Goal: Information Seeking & Learning: Learn about a topic

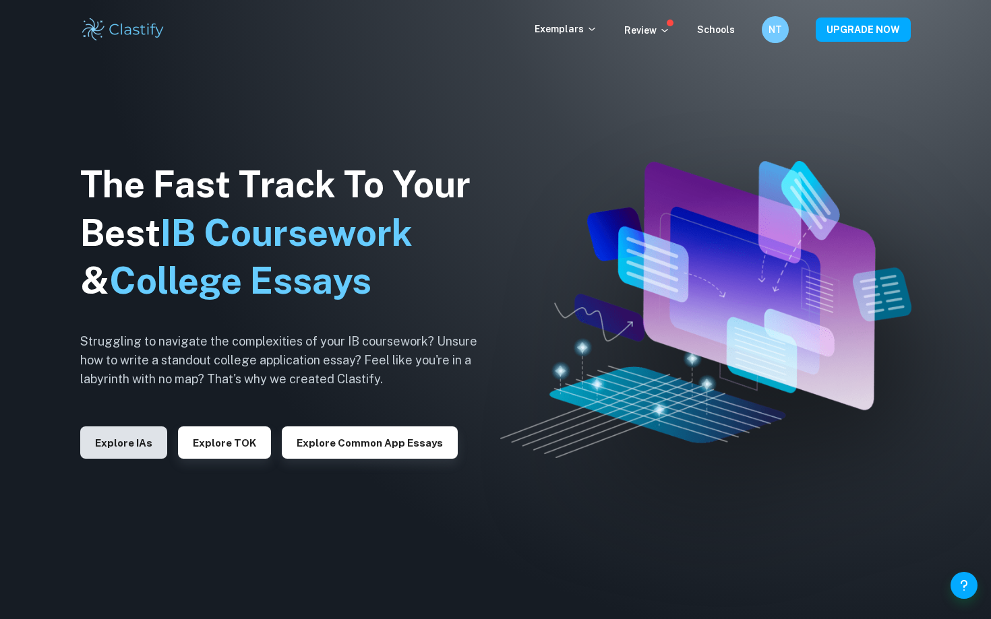
click at [111, 447] on button "Explore IAs" at bounding box center [123, 443] width 87 height 32
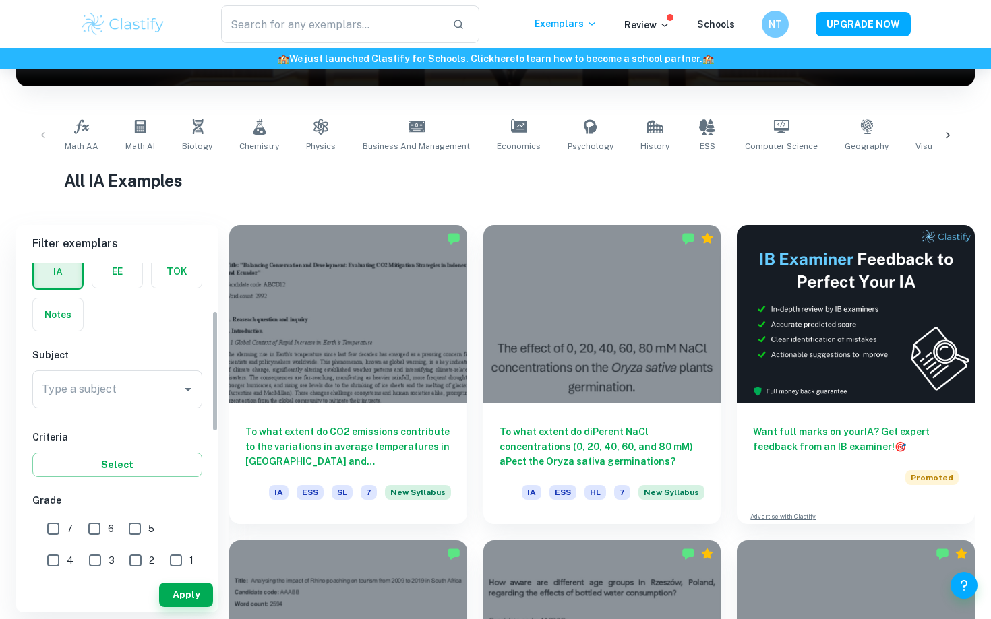
scroll to position [120, 0]
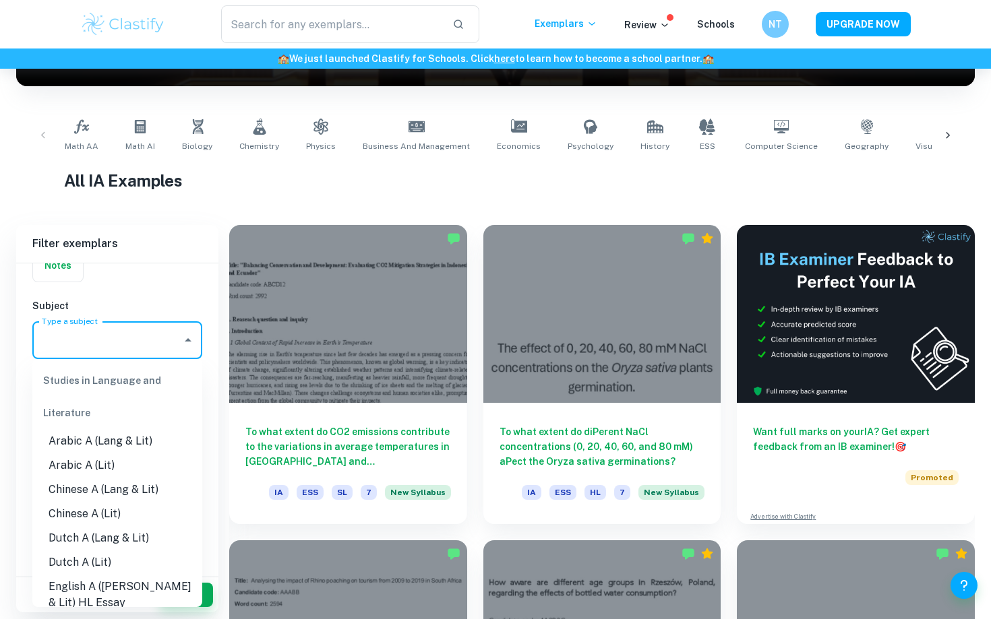
click at [94, 332] on input "Type a subject" at bounding box center [106, 340] width 137 height 26
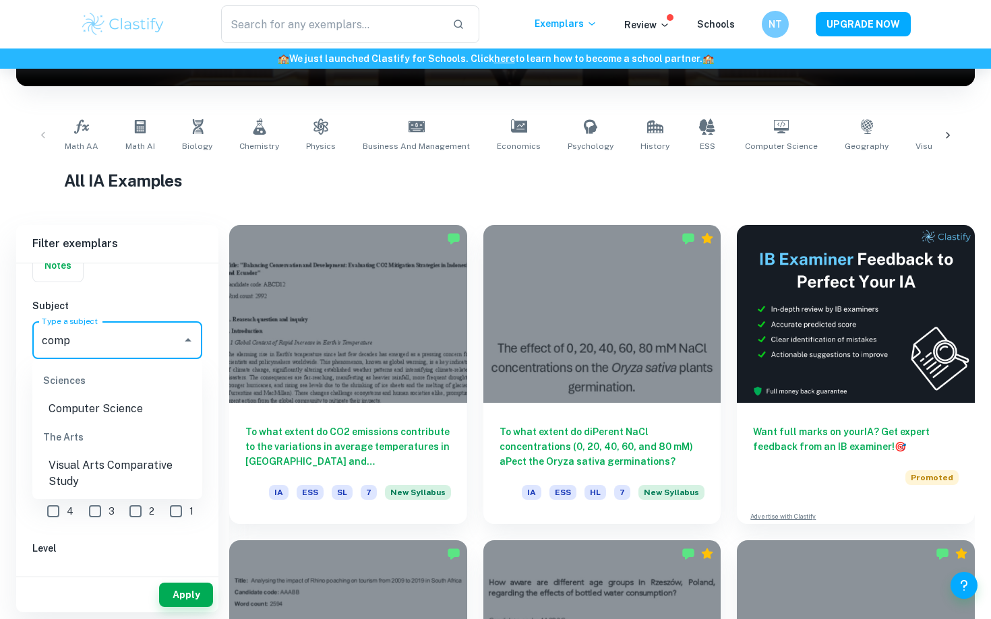
click at [138, 412] on li "Computer Science" at bounding box center [117, 409] width 170 height 24
type input "Computer Science"
click at [53, 480] on input "7" at bounding box center [53, 479] width 27 height 27
checkbox input "true"
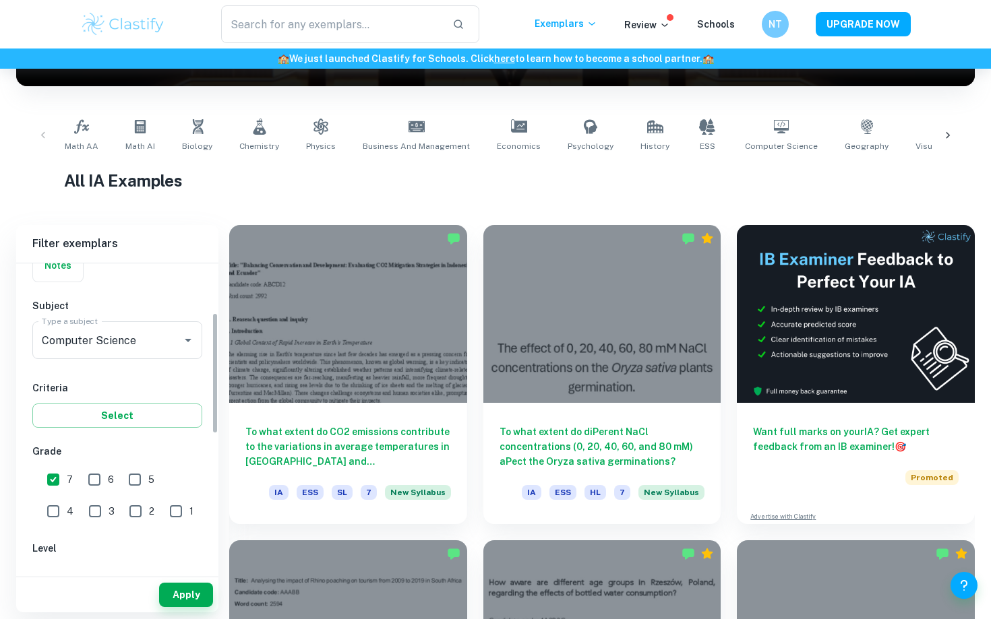
scroll to position [156, 0]
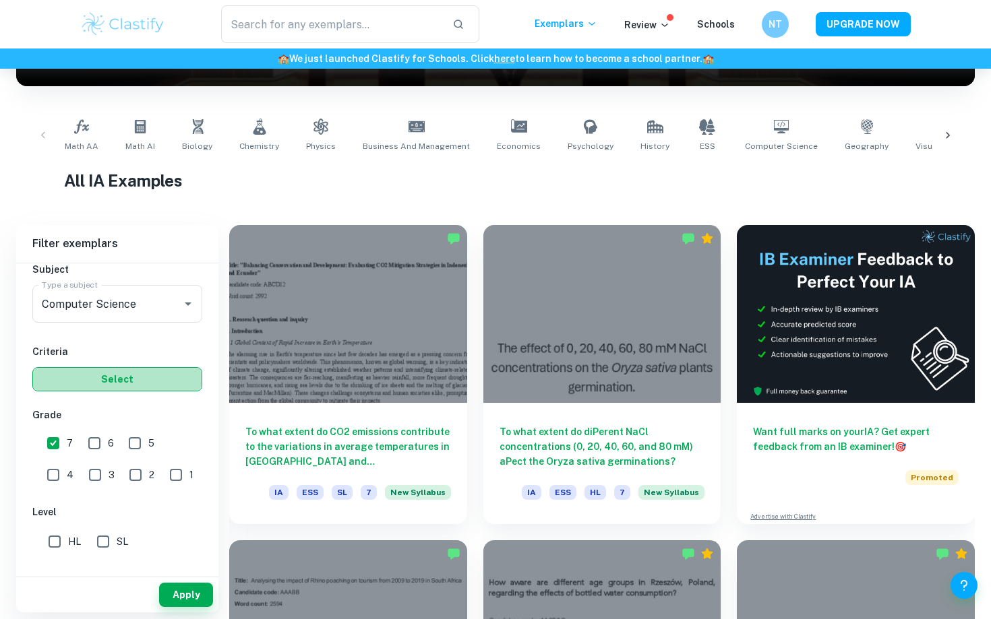
click at [112, 370] on button "Select" at bounding box center [117, 379] width 170 height 24
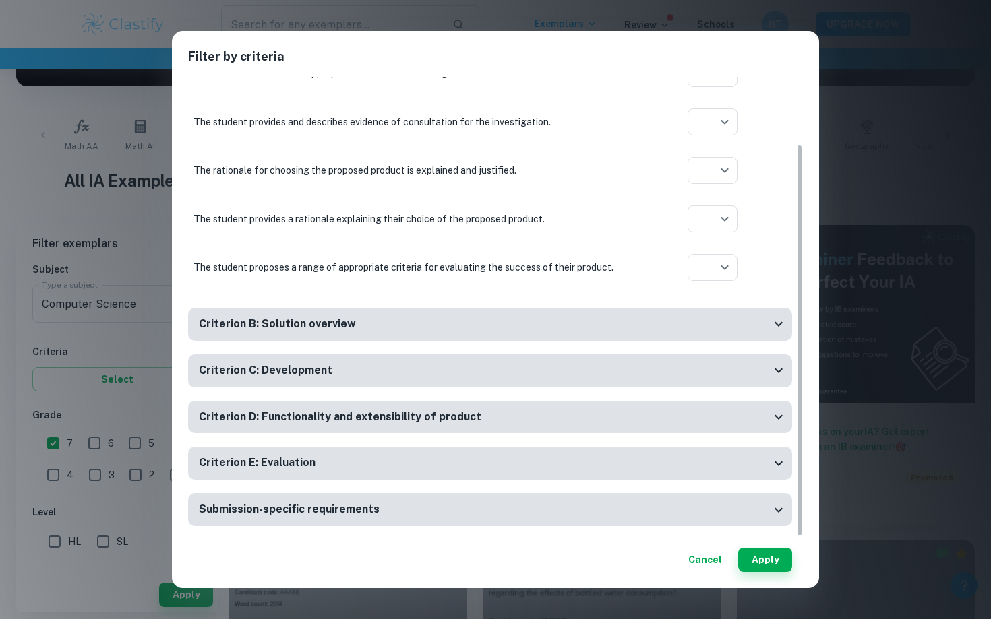
scroll to position [79, 0]
click at [557, 329] on div "Criterion B: Solution overview" at bounding box center [484, 325] width 571 height 17
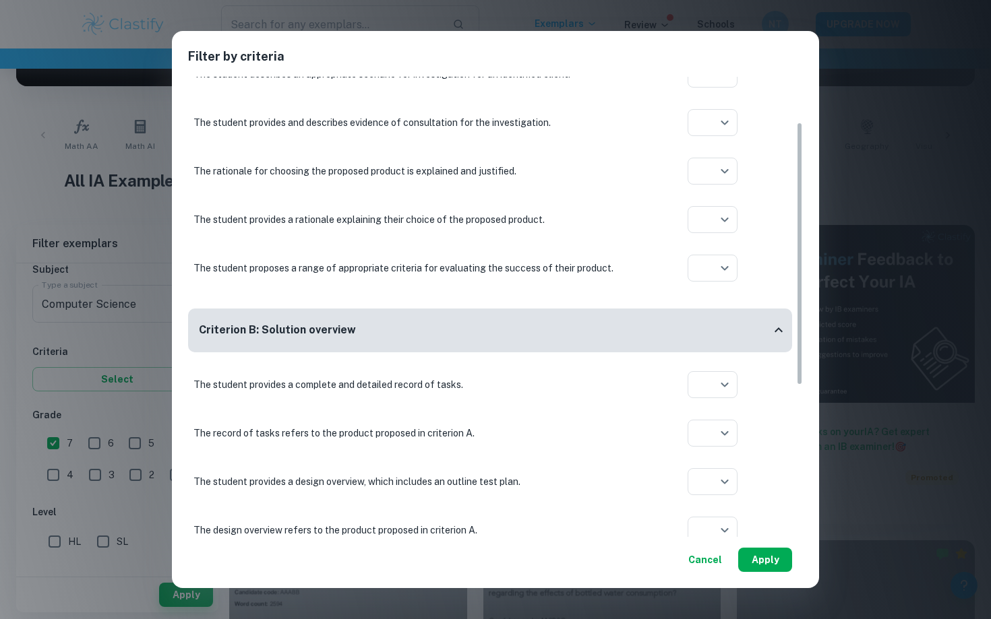
click at [769, 563] on button "Apply" at bounding box center [765, 560] width 54 height 24
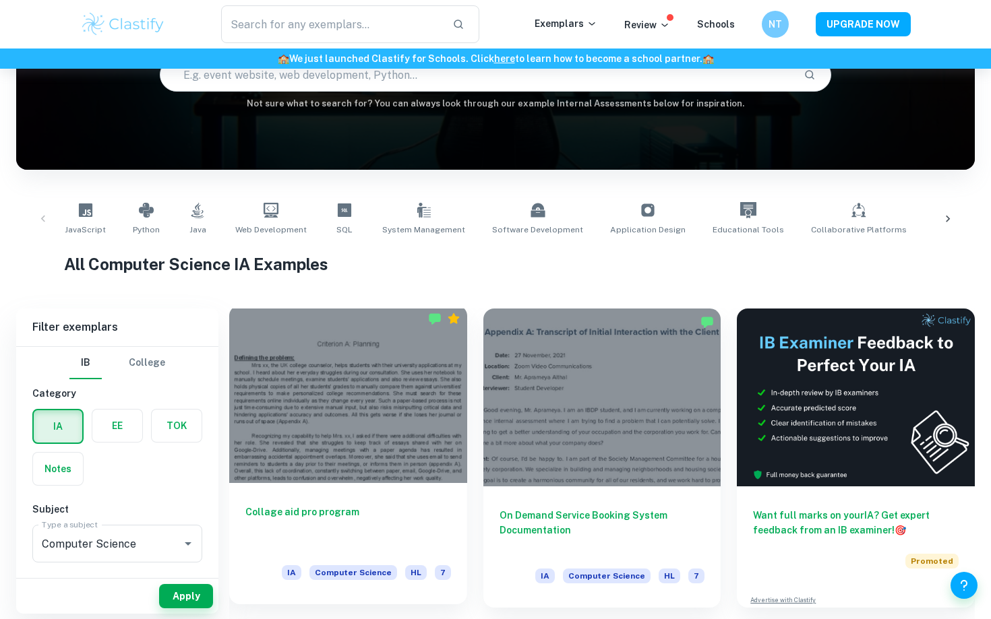
scroll to position [146, 0]
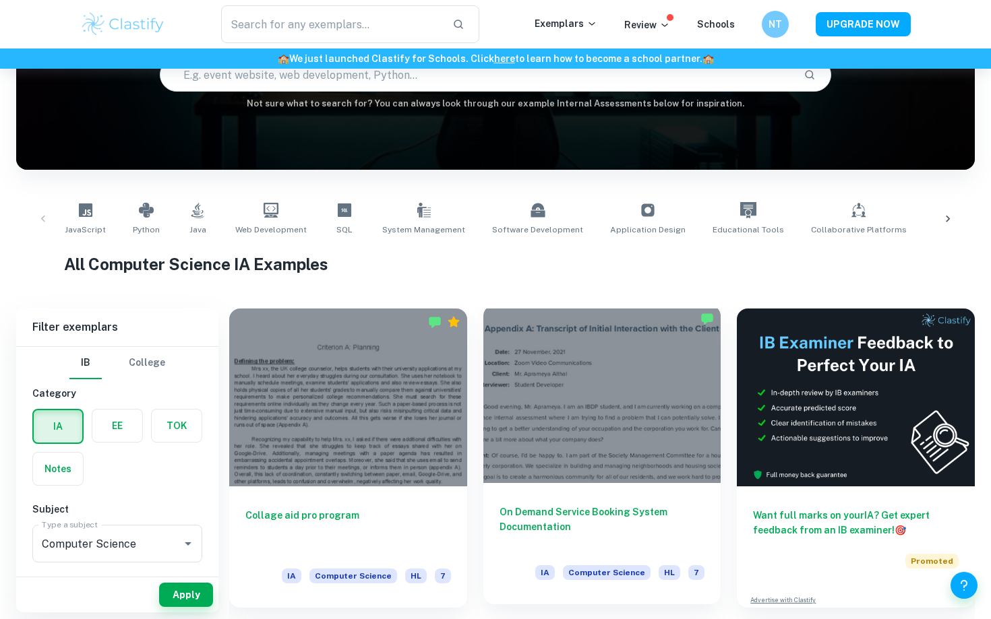
click at [686, 363] on div at bounding box center [602, 394] width 238 height 178
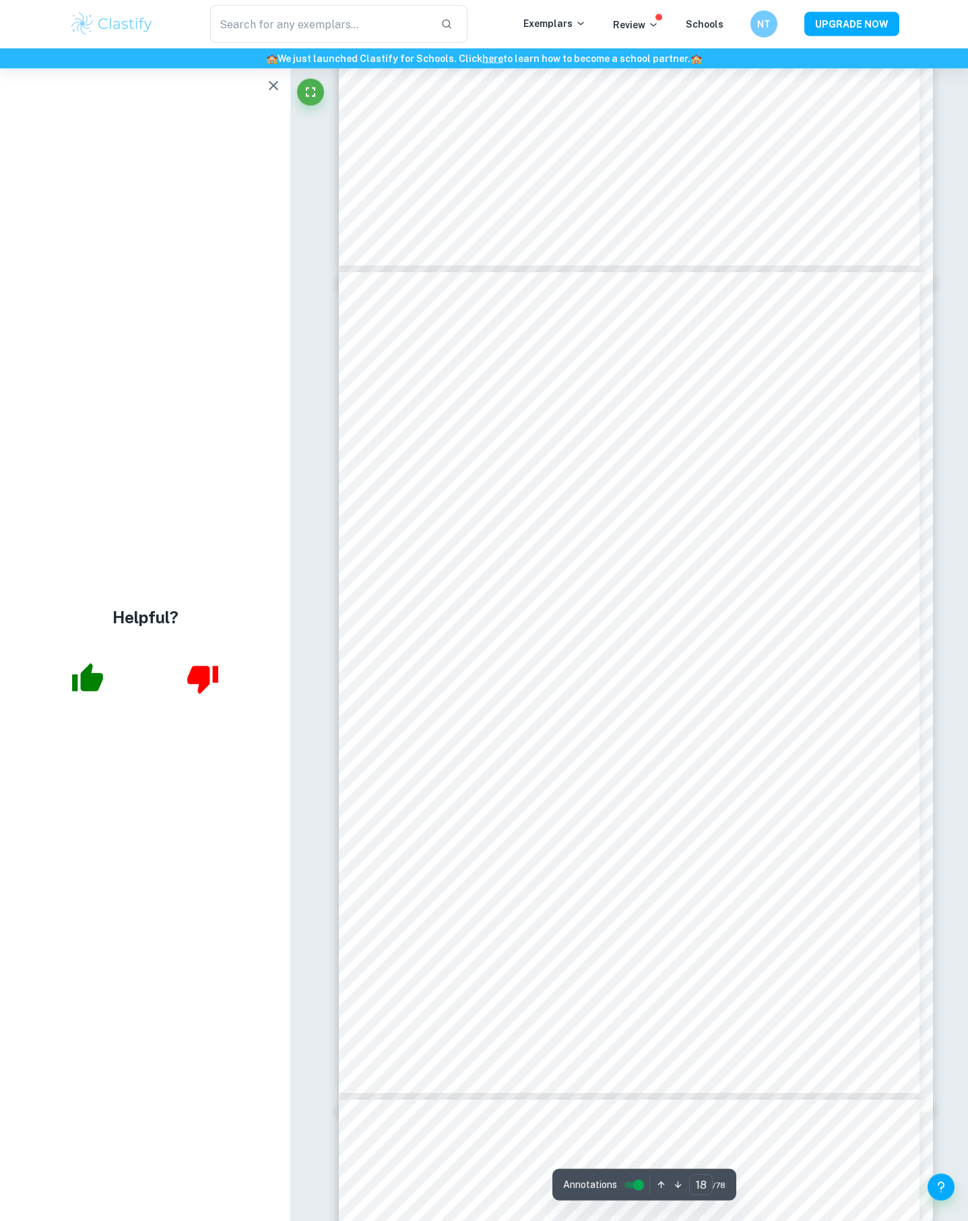
scroll to position [14279, 0]
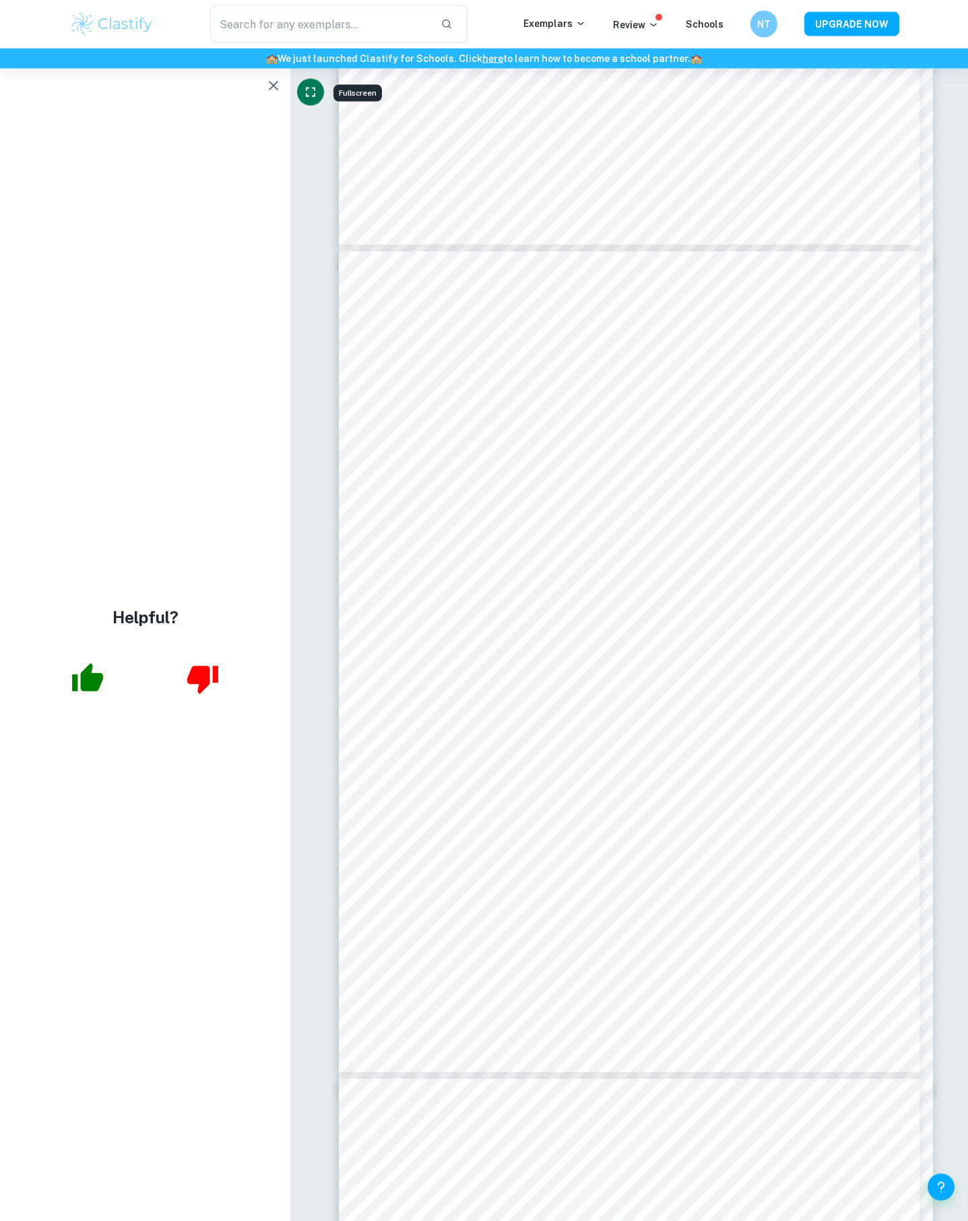
click at [316, 96] on icon "Fullscreen" at bounding box center [311, 92] width 16 height 16
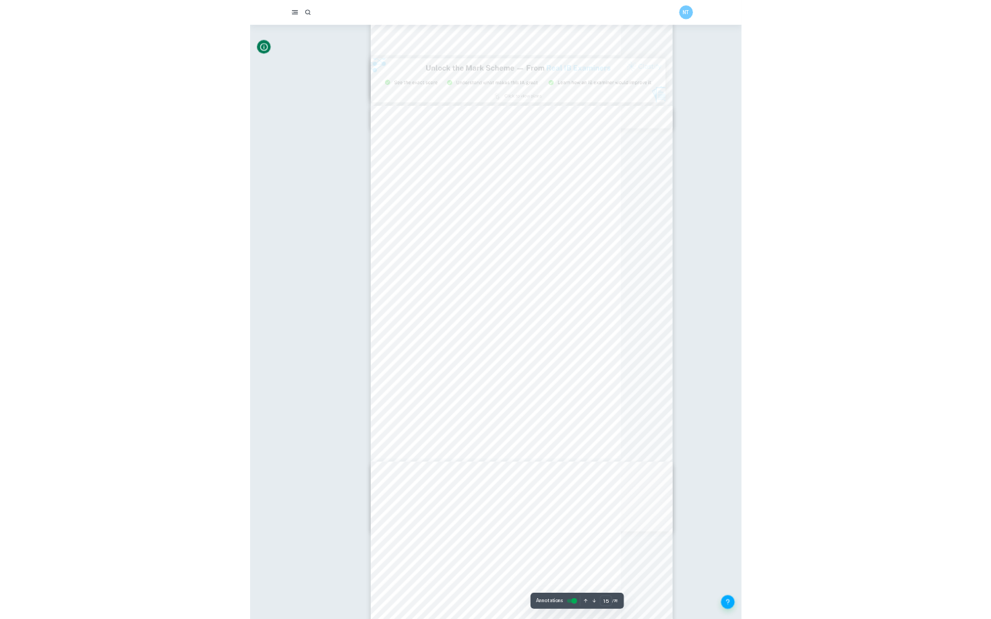
scroll to position [10082, 0]
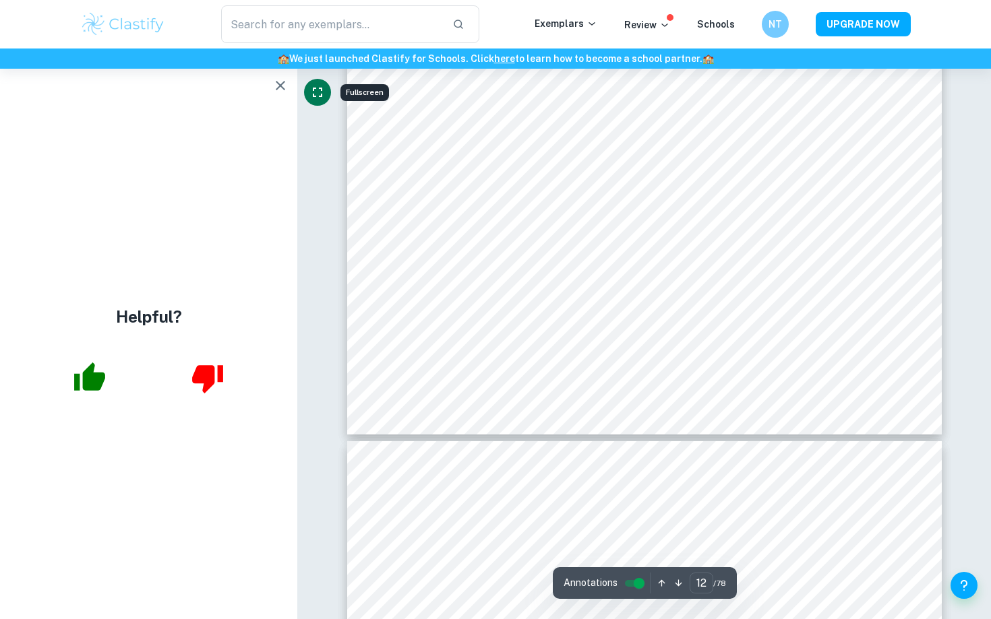
click at [319, 90] on icon "Fullscreen" at bounding box center [317, 92] width 16 height 16
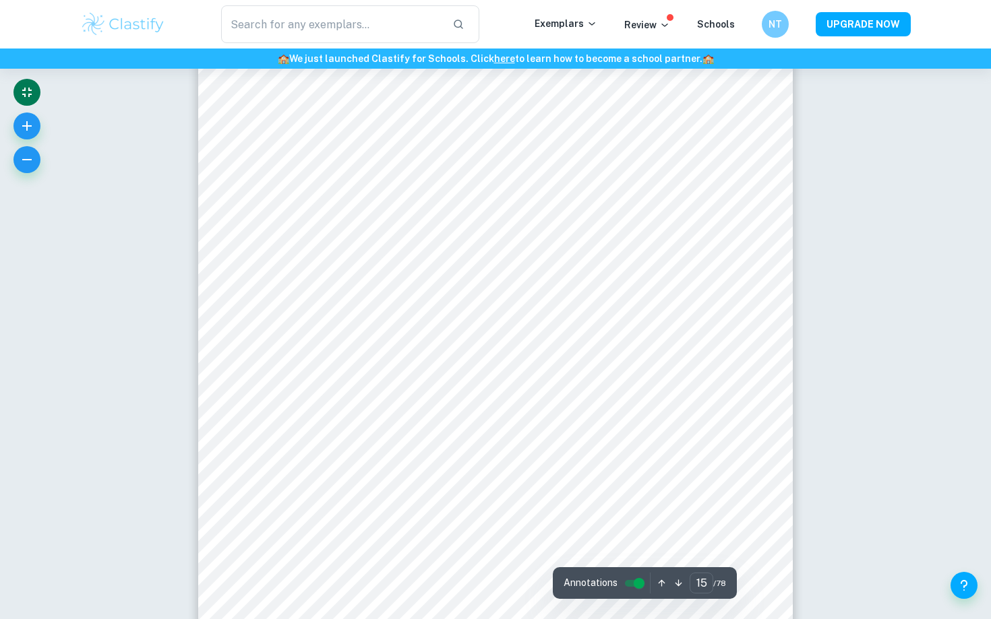
scroll to position [12307, 0]
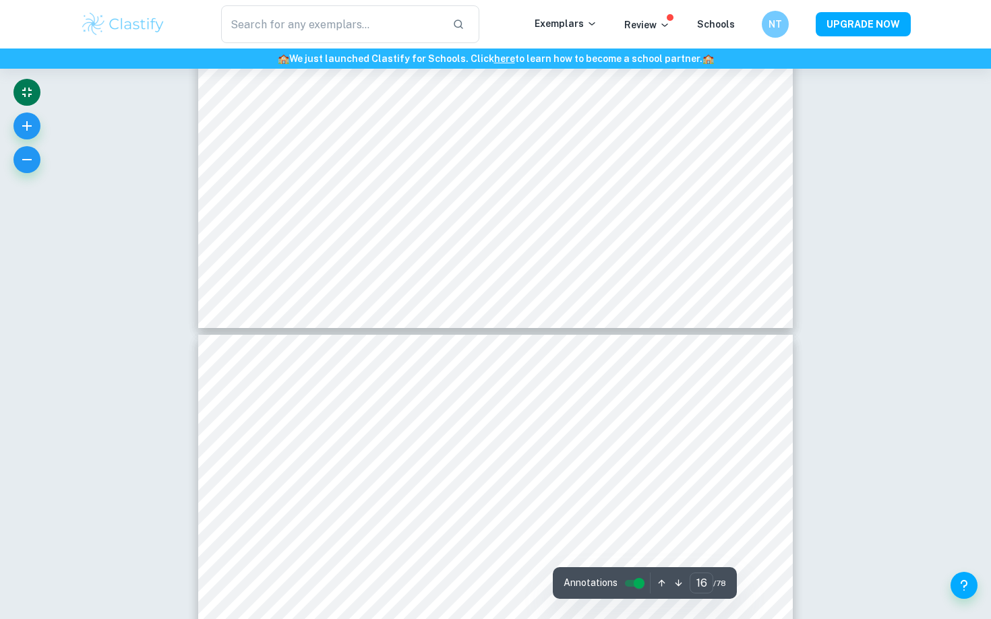
type input "17"
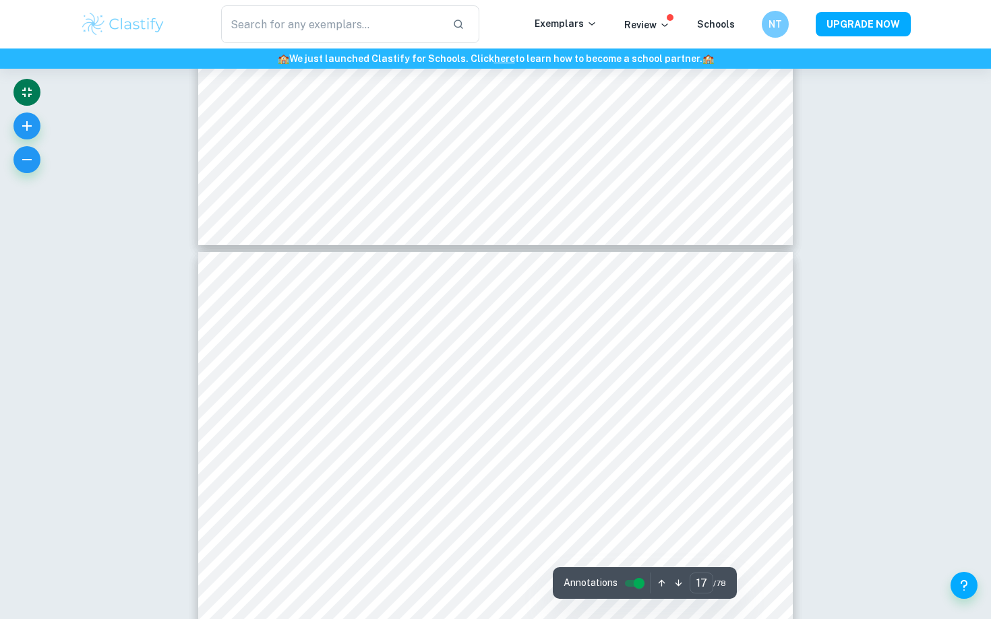
scroll to position [13753, 0]
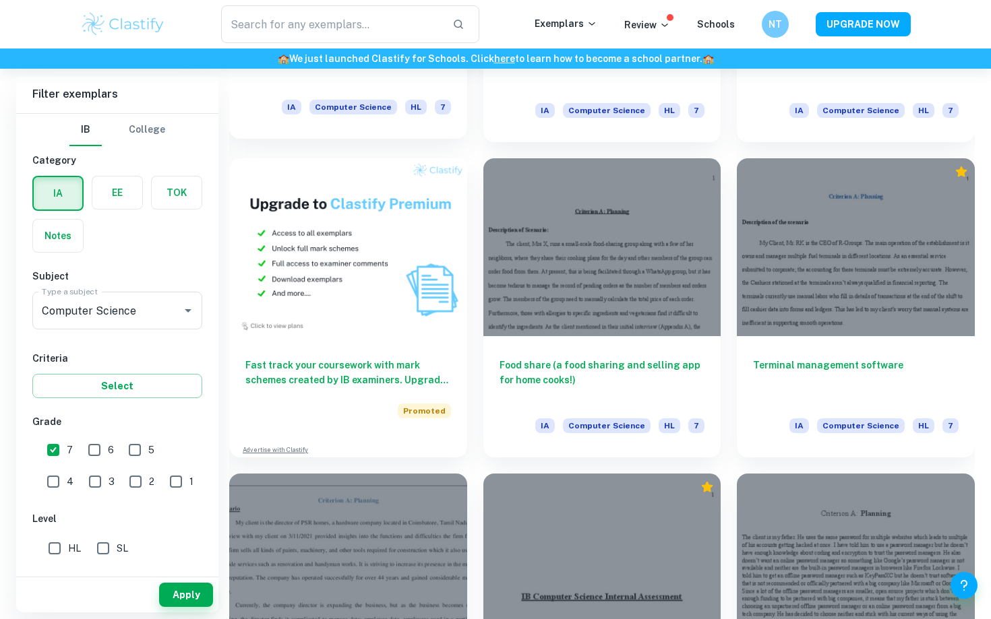
scroll to position [928, 0]
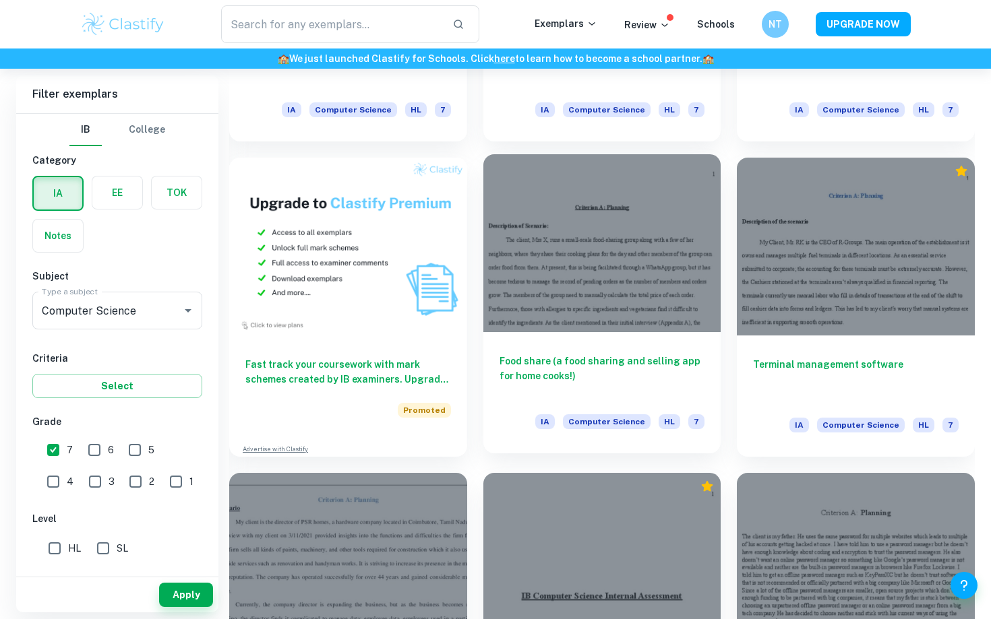
click at [557, 229] on div at bounding box center [602, 243] width 238 height 178
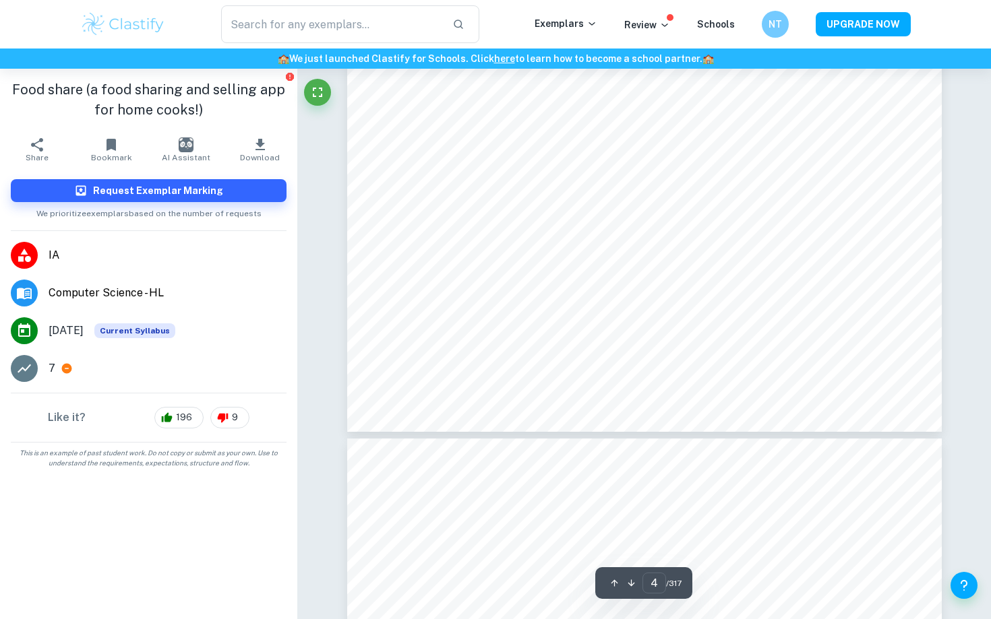
scroll to position [3092, 1]
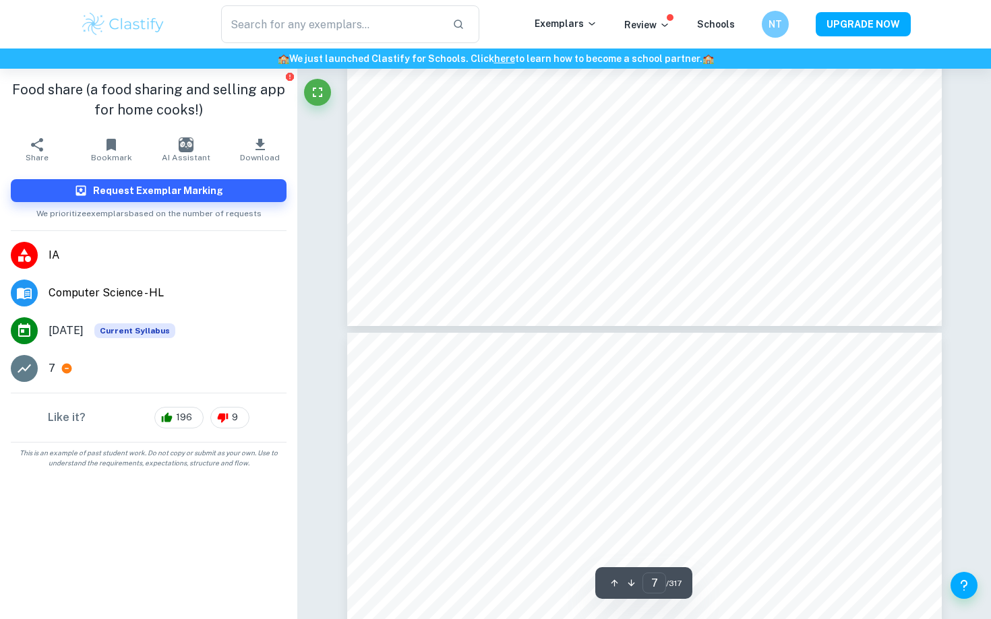
type input "8"
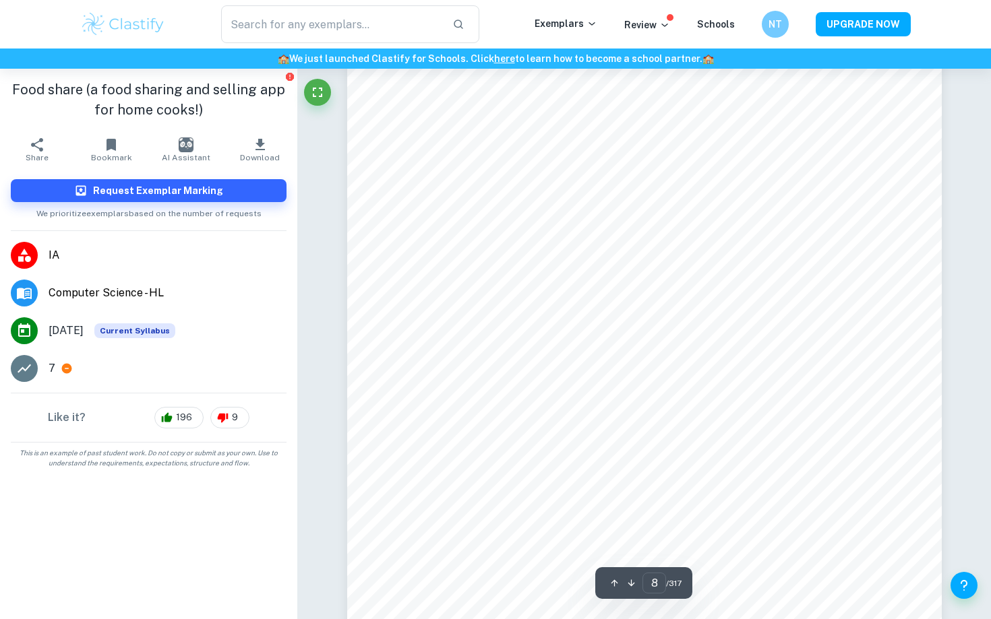
scroll to position [5683, 0]
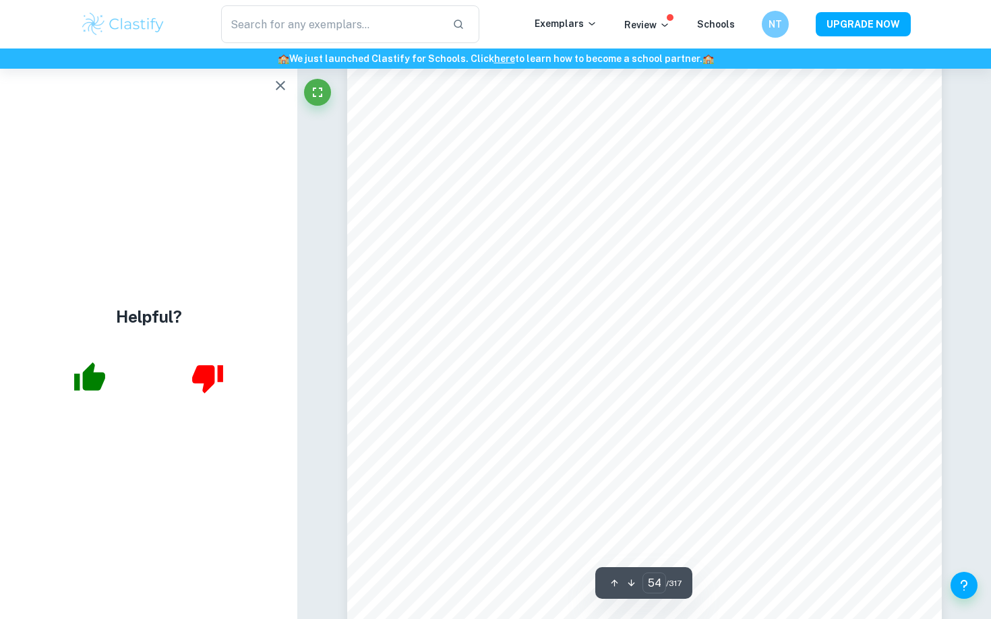
scroll to position [42048, 0]
type input "68"
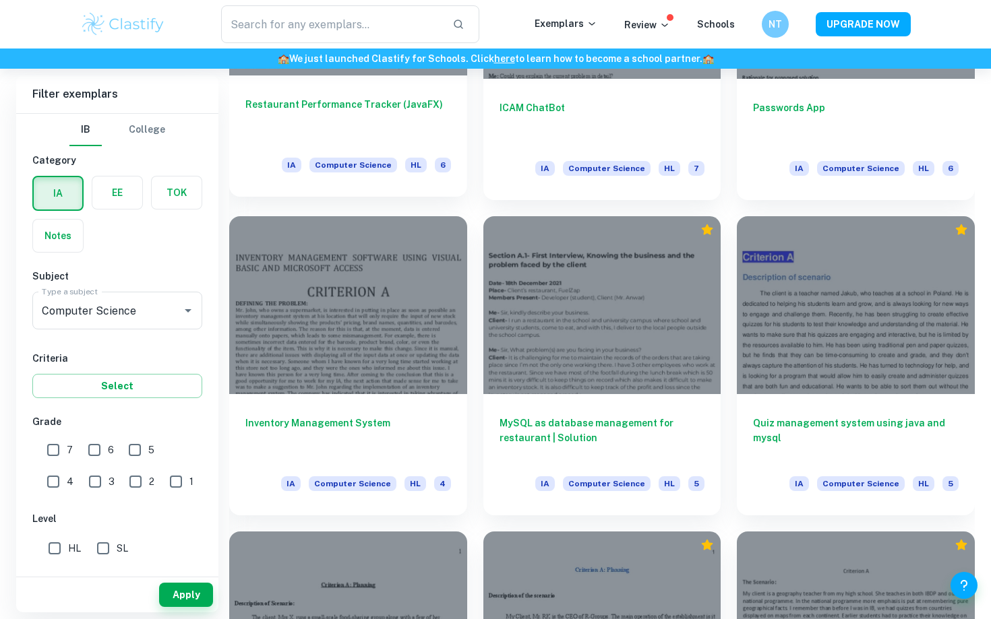
scroll to position [1502, 0]
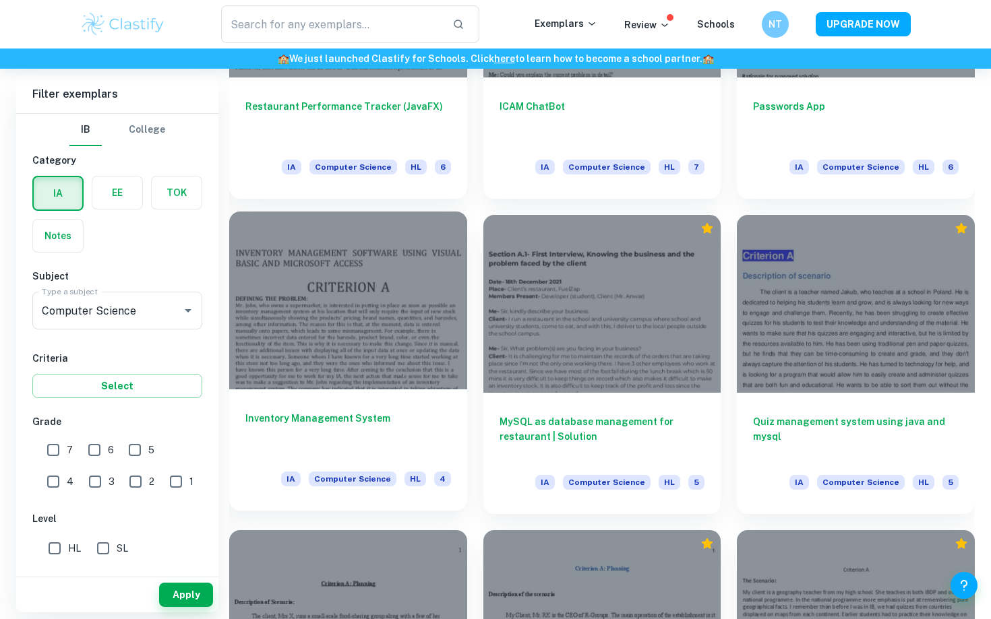
click at [370, 308] on div at bounding box center [348, 301] width 238 height 178
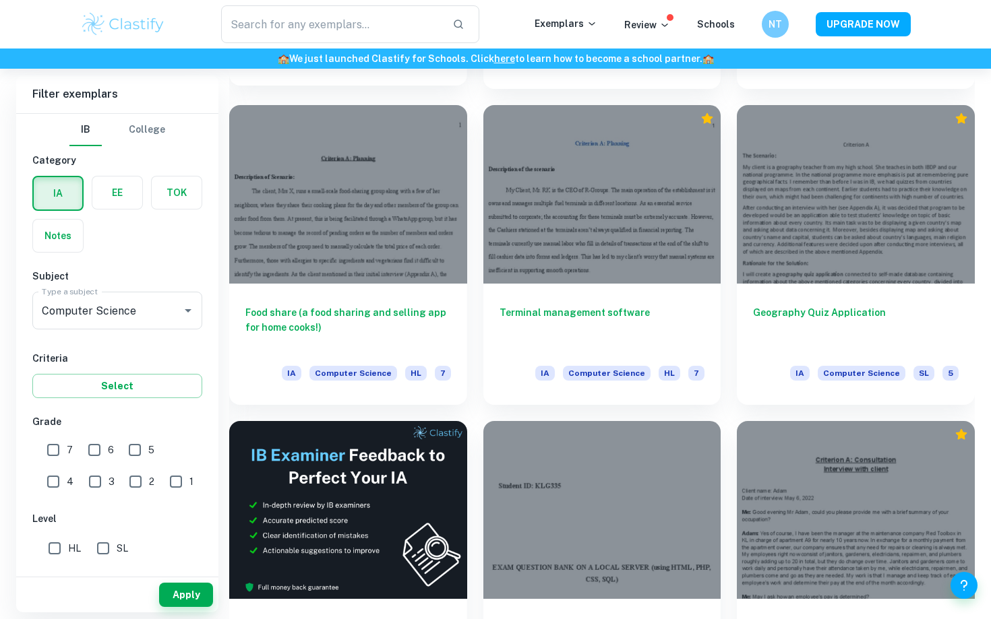
scroll to position [1916, 0]
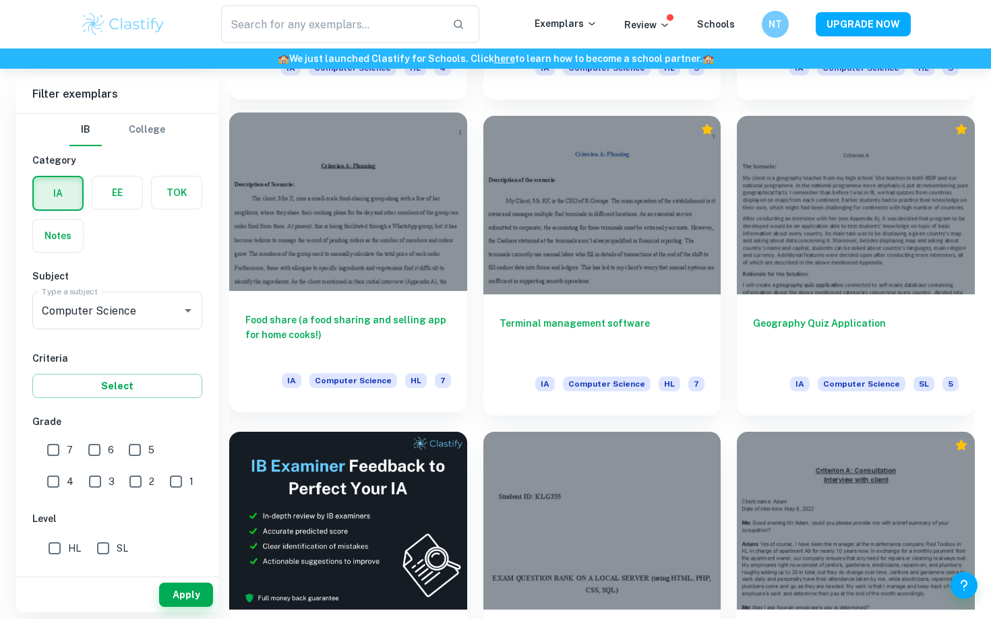
click at [359, 159] on div at bounding box center [348, 202] width 238 height 178
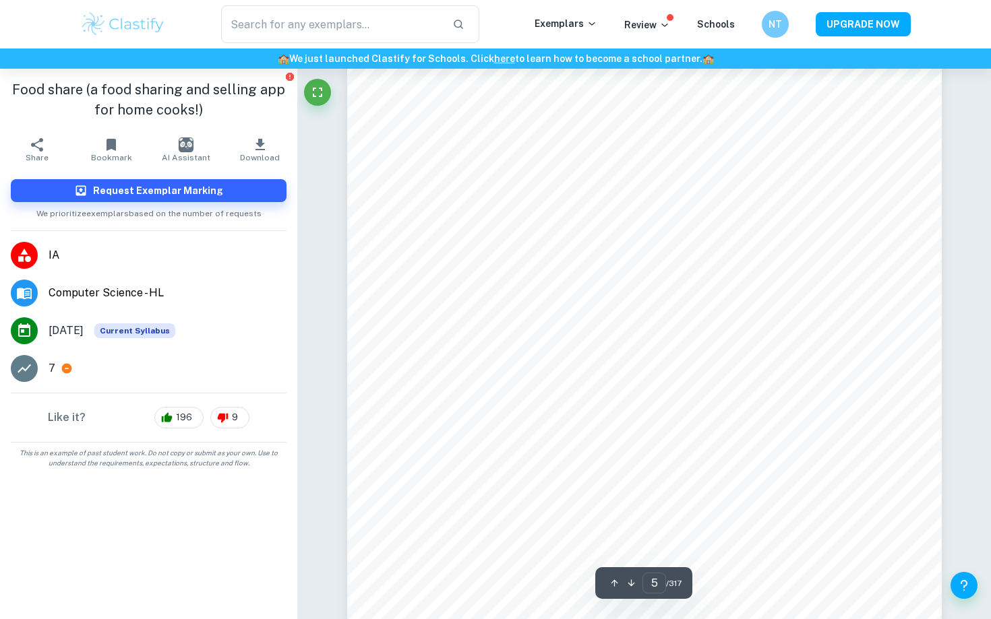
type input "6"
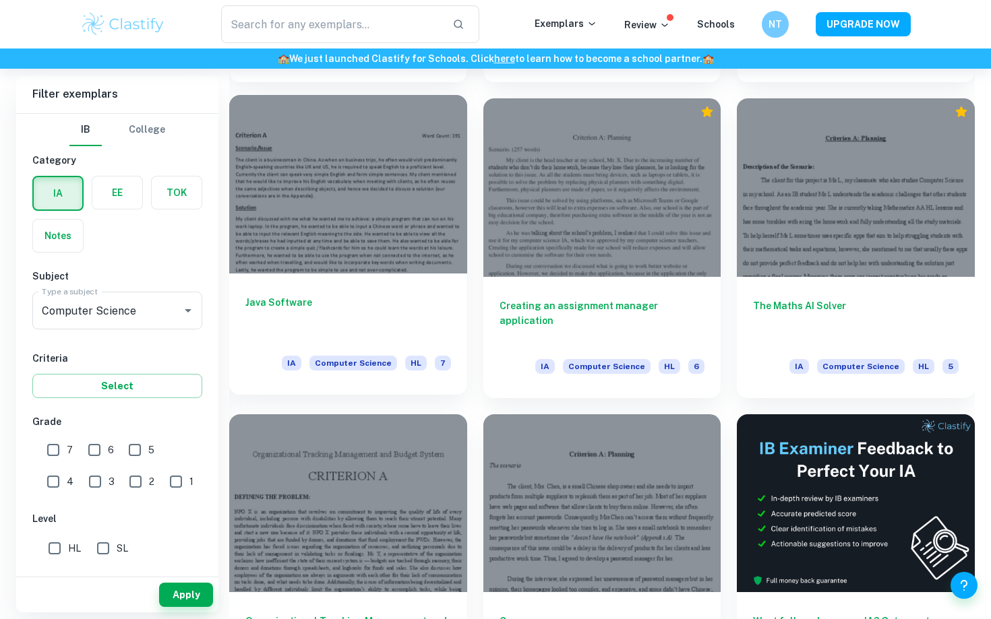
scroll to position [5089, 0]
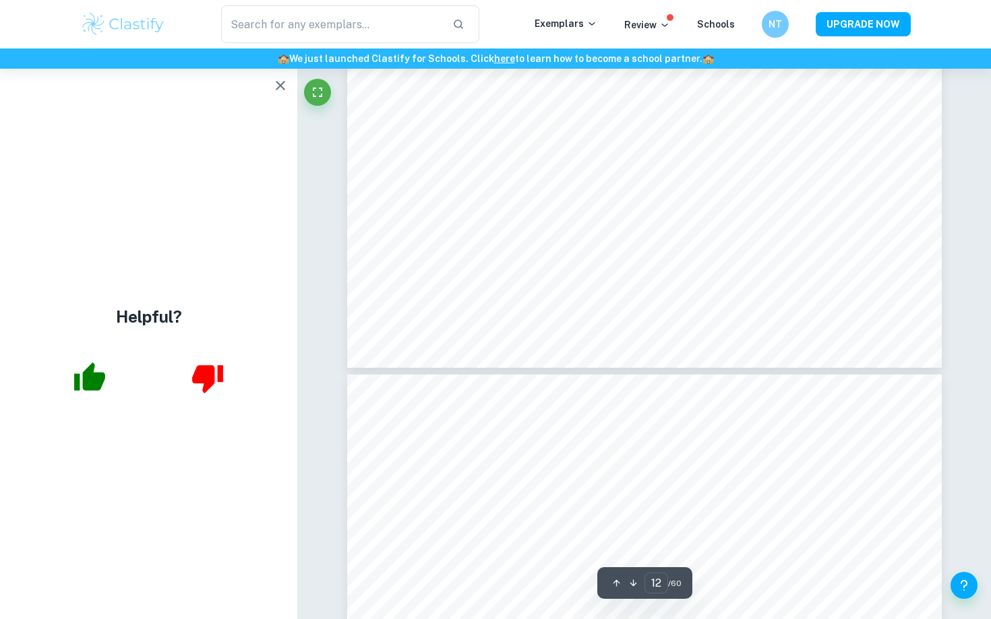
scroll to position [9643, 0]
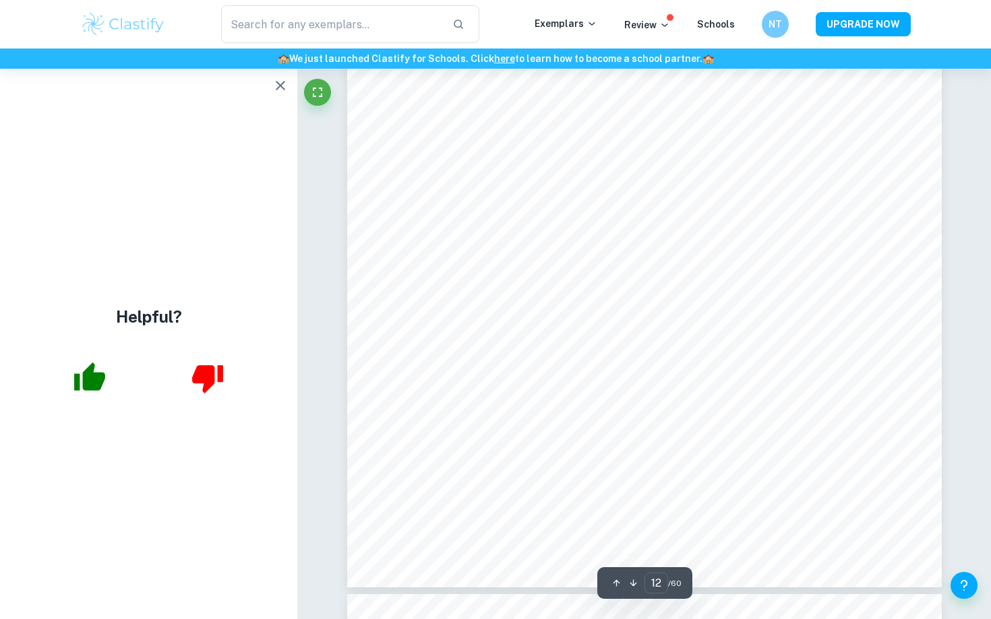
type input "13"
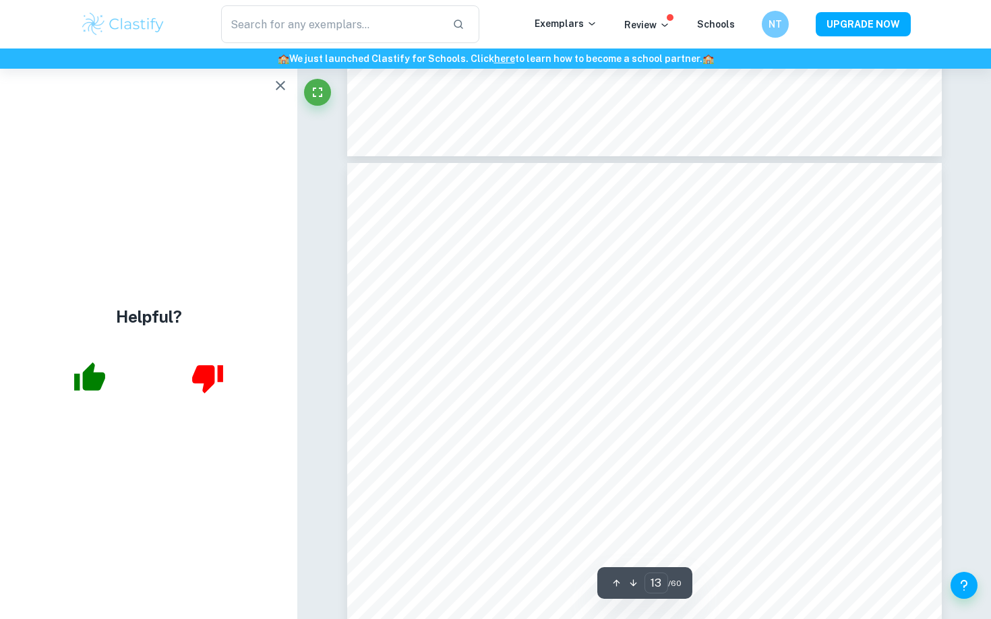
scroll to position [10622, 0]
